Goal: Communication & Community: Connect with others

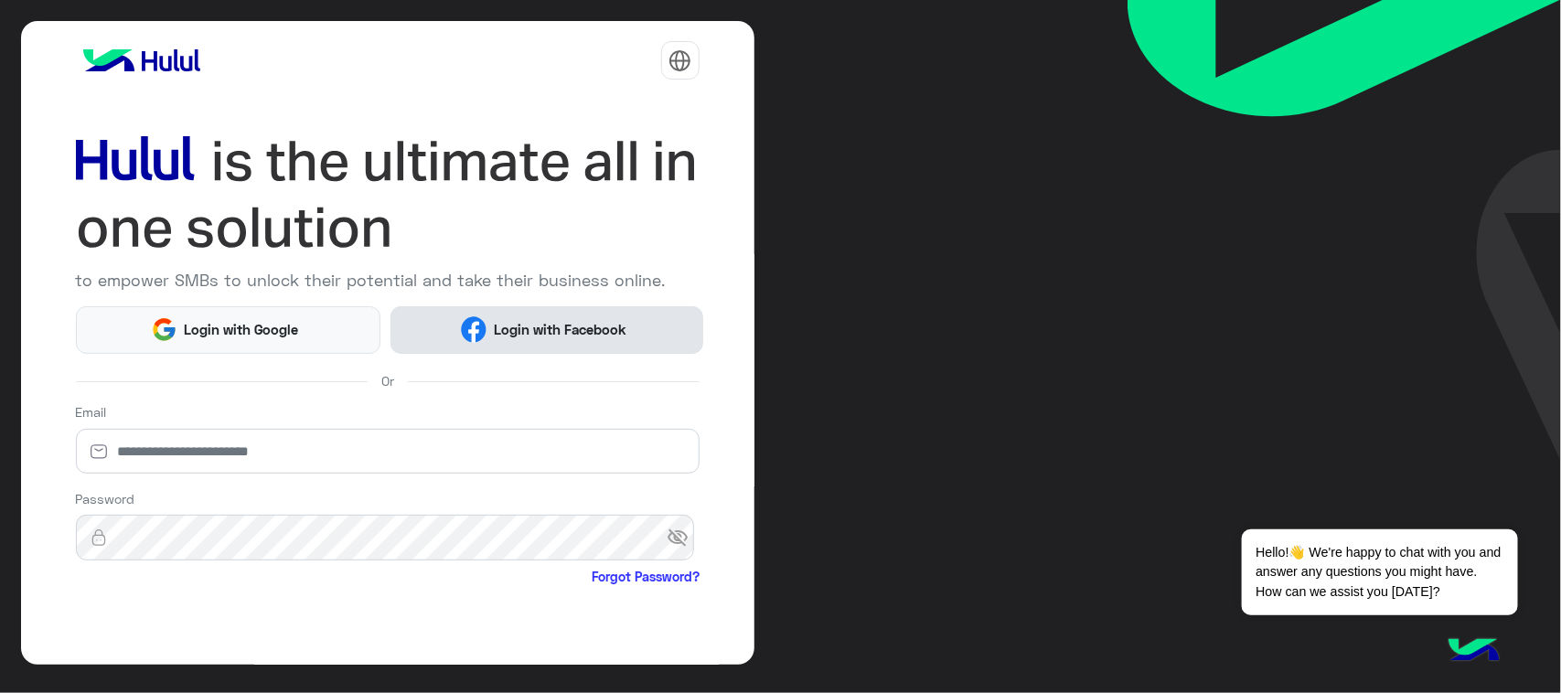
click at [448, 330] on button "Login with Facebook" at bounding box center [546, 330] width 312 height 48
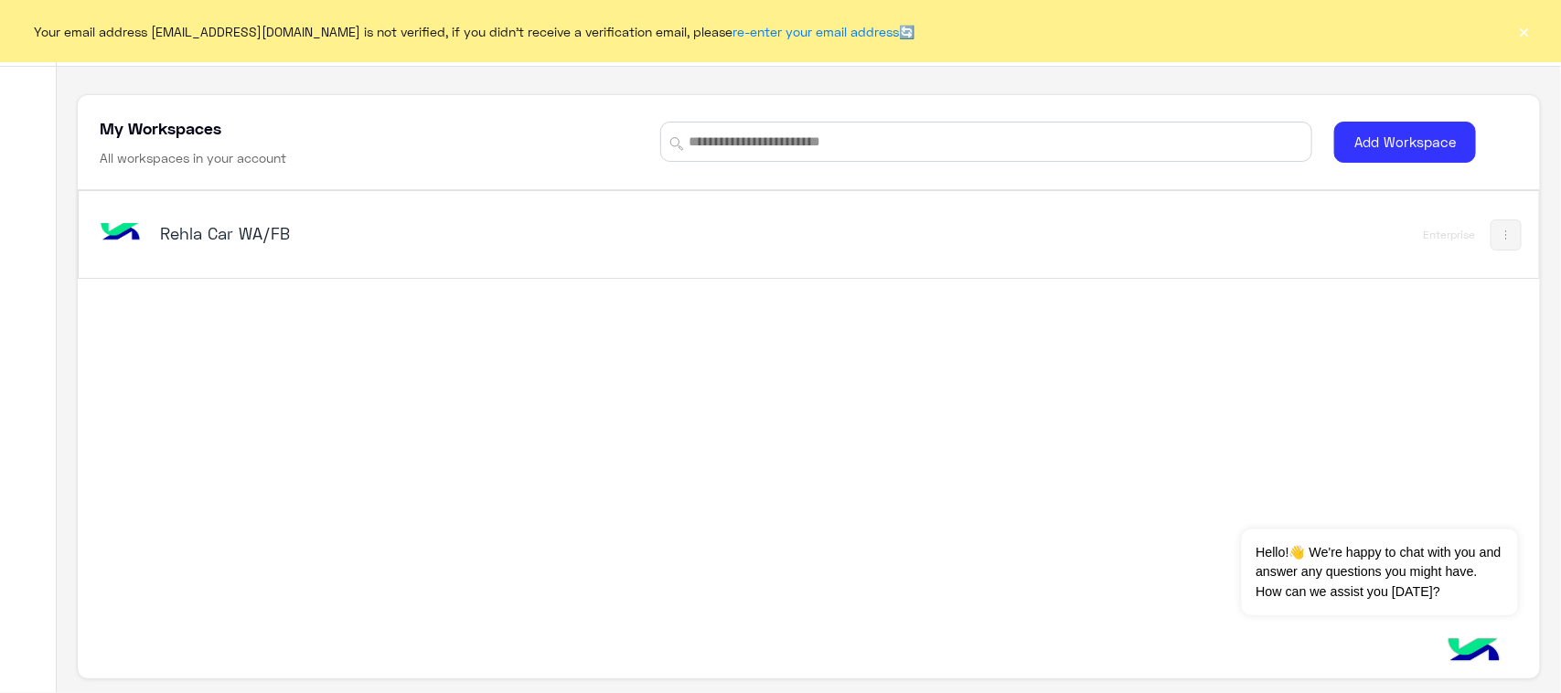
click at [304, 240] on h5 "Rehla Car WA/FB" at bounding box center [416, 233] width 513 height 22
click at [213, 240] on h5 "Rehla Car WA/FB" at bounding box center [416, 233] width 513 height 22
click at [238, 216] on div "Rehla Car WA/FB" at bounding box center [523, 234] width 855 height 53
click at [1519, 37] on button "×" at bounding box center [1524, 31] width 18 height 18
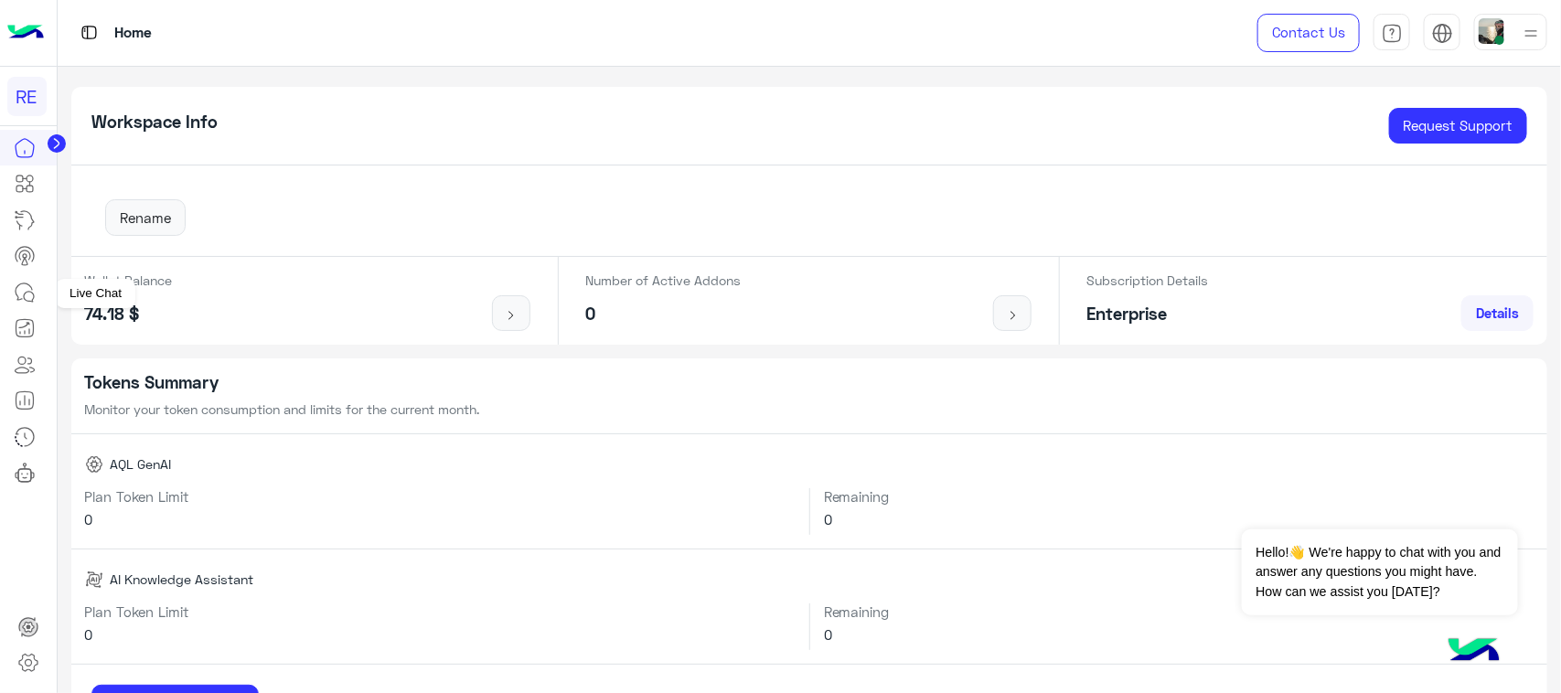
click at [39, 288] on link at bounding box center [24, 292] width 49 height 37
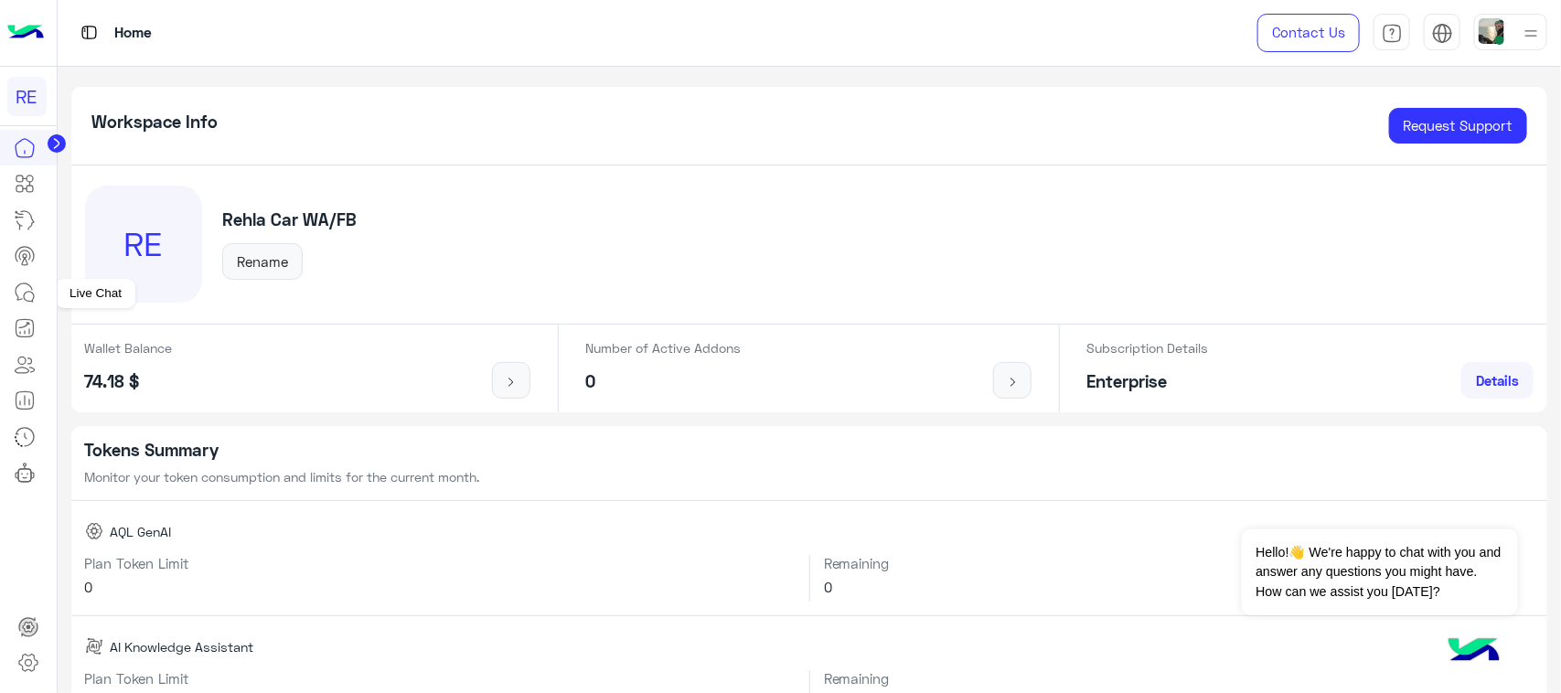
click at [28, 295] on icon at bounding box center [25, 293] width 22 height 22
click at [5, 290] on link at bounding box center [24, 292] width 49 height 37
click at [32, 284] on icon at bounding box center [25, 293] width 22 height 22
